Goal: Task Accomplishment & Management: Use online tool/utility

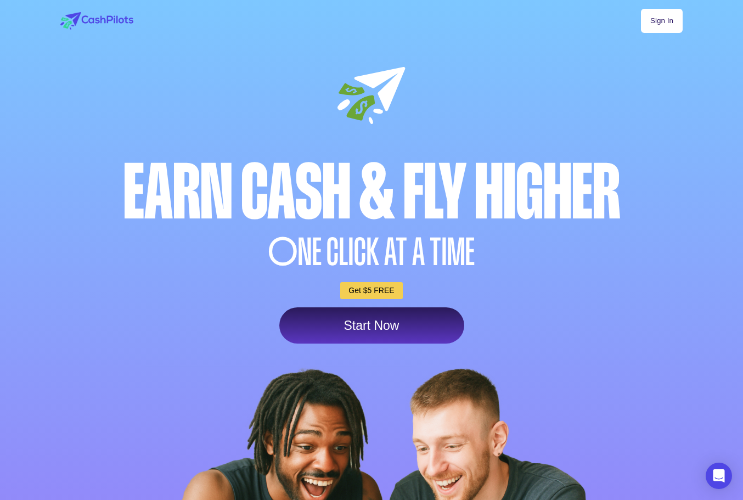
click at [664, 27] on link "Sign In" at bounding box center [662, 21] width 42 height 24
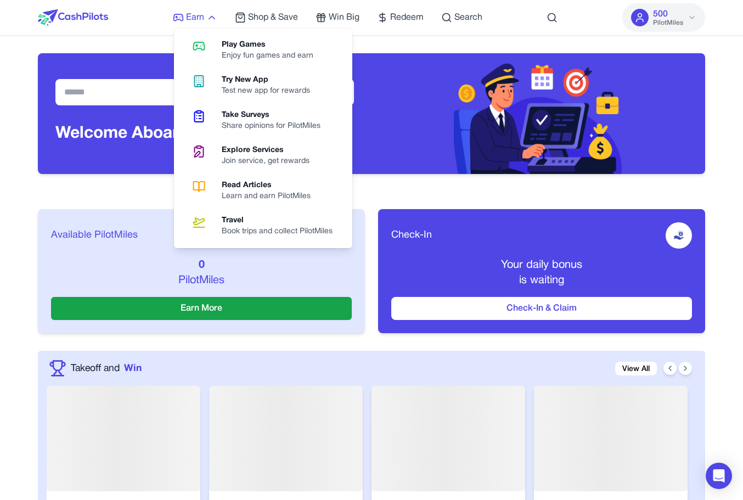
click at [196, 18] on span "Earn" at bounding box center [195, 17] width 18 height 13
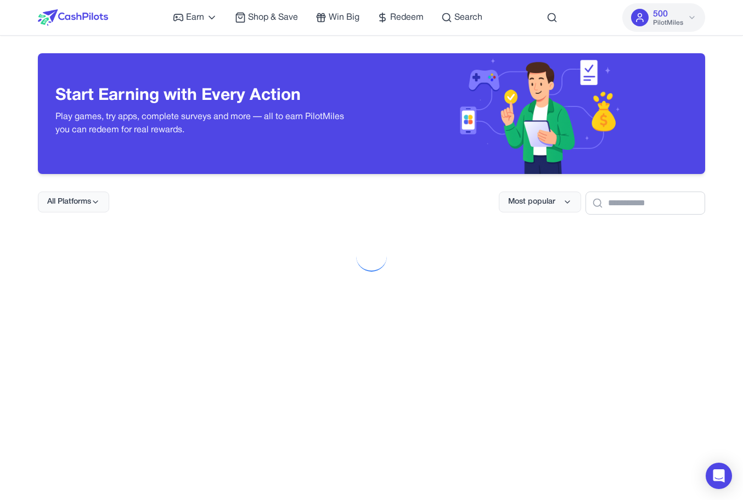
click at [81, 249] on div at bounding box center [371, 256] width 667 height 48
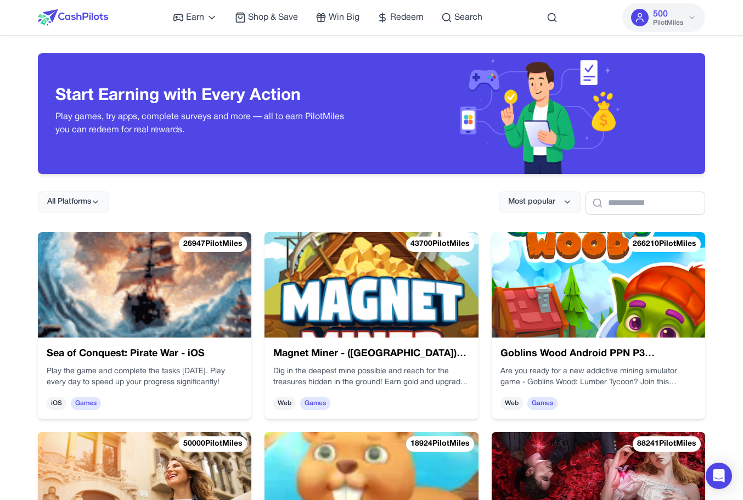
click at [122, 283] on img at bounding box center [144, 284] width 213 height 105
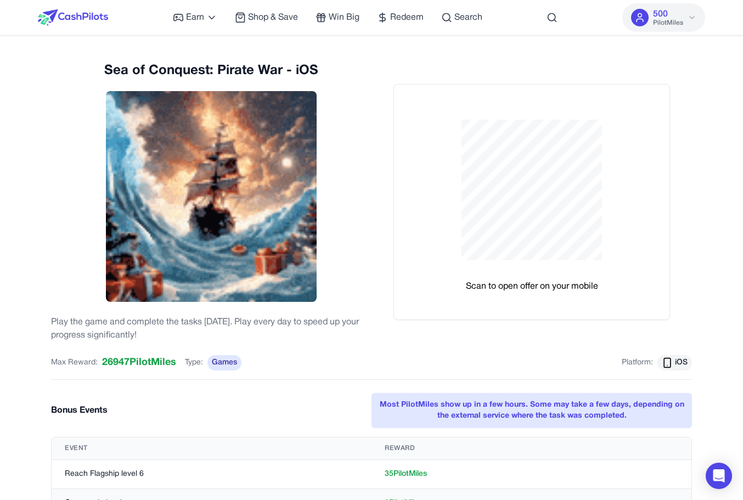
scroll to position [5, 0]
